Goal: Find contact information: Find contact information

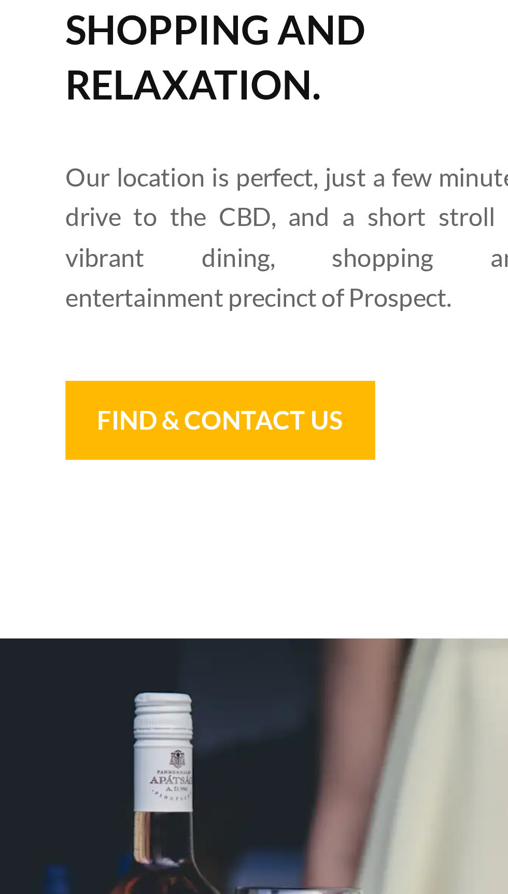
scroll to position [69087, 0]
click at [115, 487] on link "Find & Contact Us" at bounding box center [98, 484] width 102 height 26
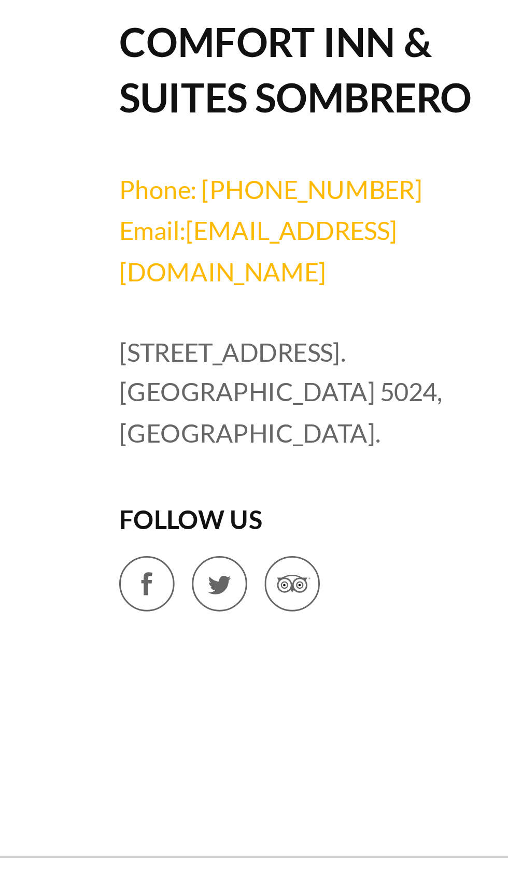
scroll to position [69087, 0]
click at [120, 468] on li "[STREET_ADDRESS]. [GEOGRAPHIC_DATA] 5024, [GEOGRAPHIC_DATA]." at bounding box center [123, 475] width 118 height 40
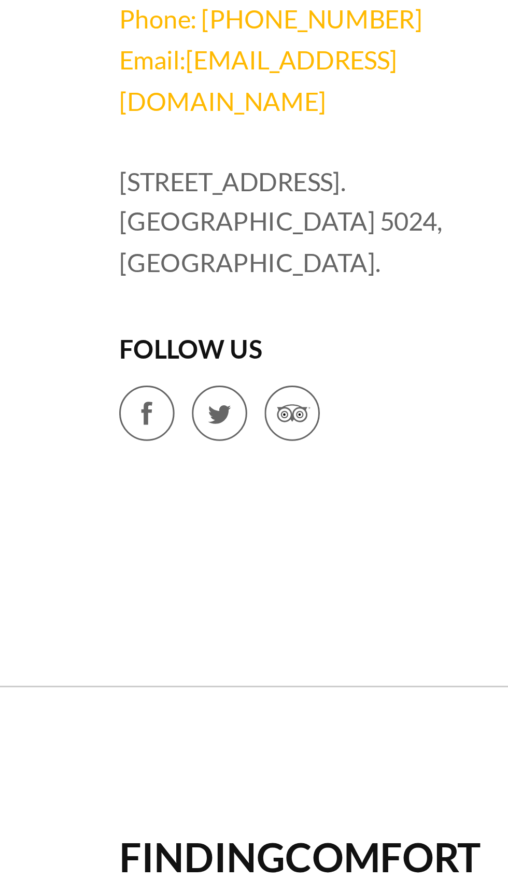
scroll to position [69087, 0]
